Goal: Task Accomplishment & Management: Use online tool/utility

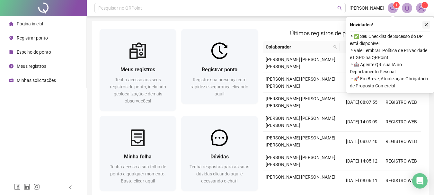
click at [428, 25] on button "button" at bounding box center [426, 25] width 8 height 8
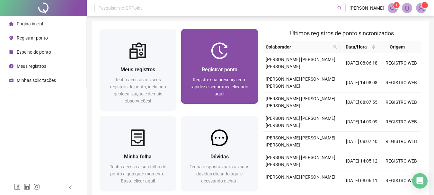
click at [230, 77] on span "Registre sua presença com rapidez e segurança clicando aqui!" at bounding box center [219, 86] width 58 height 19
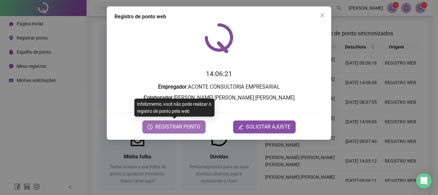
click at [194, 130] on span "REGISTRAR PONTO" at bounding box center [177, 127] width 45 height 8
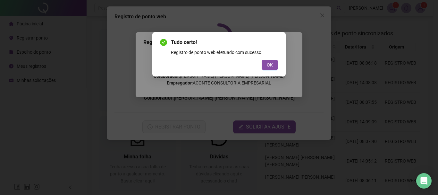
click at [264, 70] on div "Tudo certo! Registro de ponto web efetuado com sucesso. OK" at bounding box center [218, 54] width 133 height 44
click at [268, 65] on span "OK" at bounding box center [270, 64] width 6 height 7
